Goal: Task Accomplishment & Management: Use online tool/utility

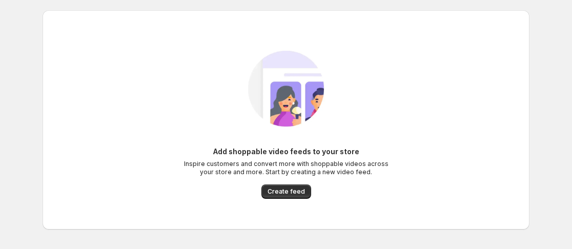
click at [298, 189] on span "Create feed" at bounding box center [285, 191] width 37 height 8
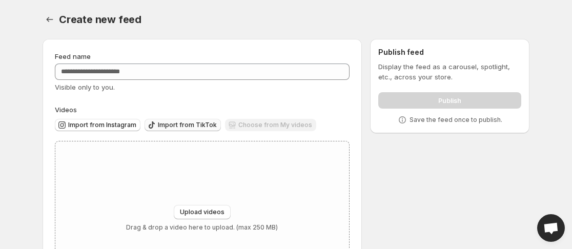
click at [181, 124] on span "Import from TikTok" at bounding box center [187, 125] width 59 height 8
click at [96, 120] on button "Import from Instagram" at bounding box center [98, 125] width 86 height 12
click at [51, 18] on icon "Settings" at bounding box center [50, 19] width 10 height 10
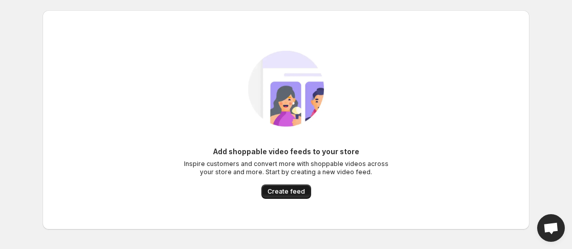
click at [302, 195] on span "Create feed" at bounding box center [285, 191] width 37 height 8
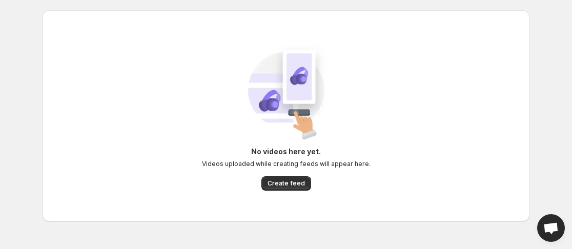
click at [290, 197] on div "No videos here yet. Videos uploaded while creating feeds will appear here. Crea…" at bounding box center [286, 116] width 470 height 170
click at [290, 187] on button "Create feed" at bounding box center [286, 183] width 50 height 14
